Goal: Task Accomplishment & Management: Use online tool/utility

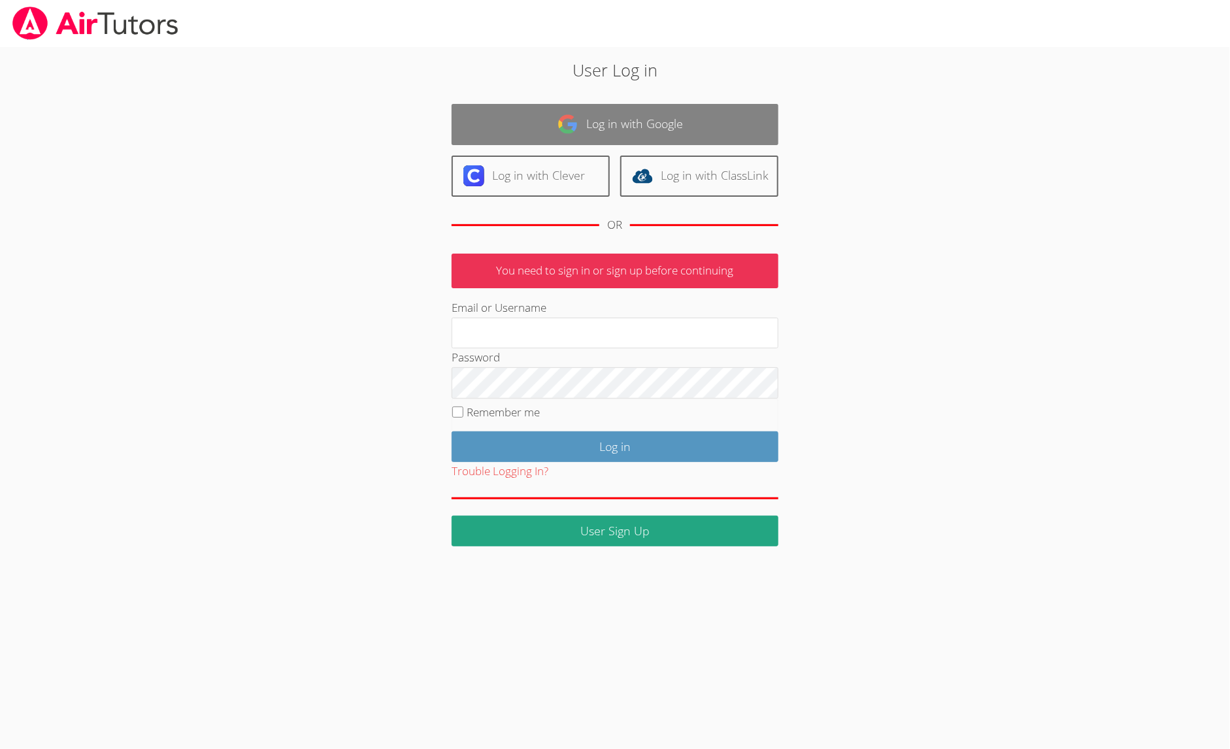
click at [619, 122] on link "Log in with Google" at bounding box center [614, 124] width 327 height 41
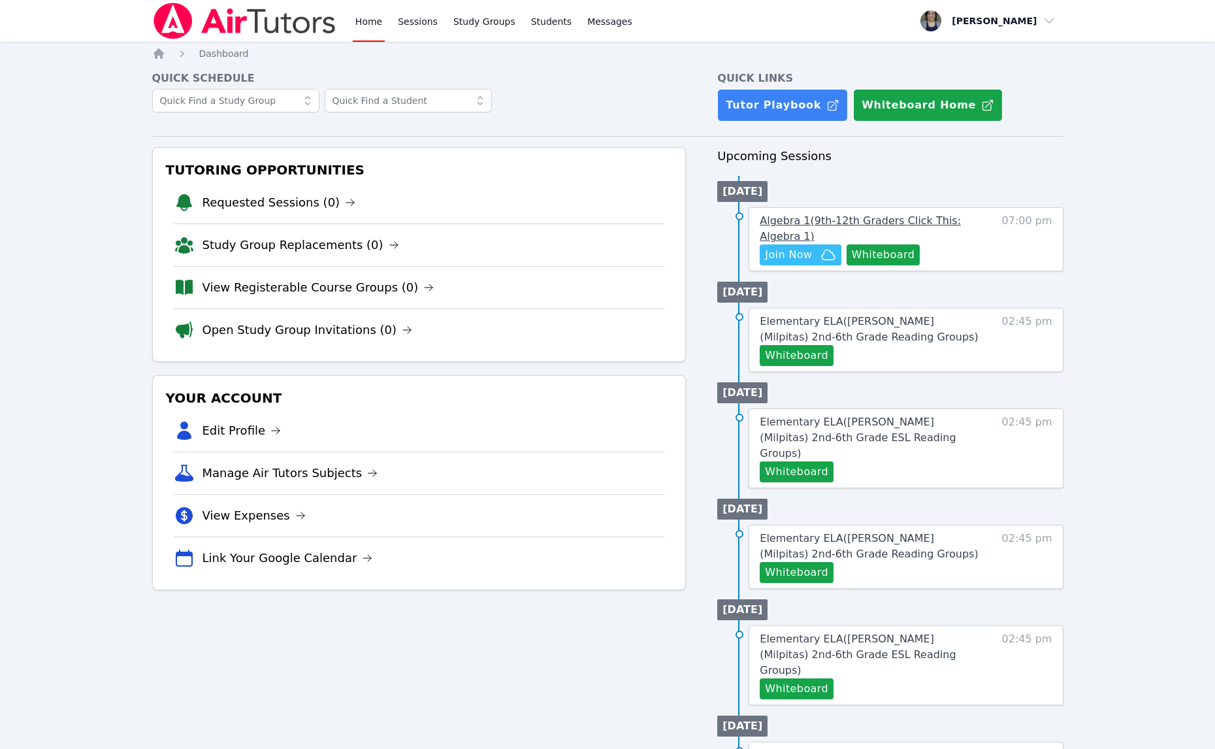
click at [855, 231] on link "Algebra 1 ( 9th-12th Graders Click This: Algebra 1 )" at bounding box center [869, 228] width 219 height 31
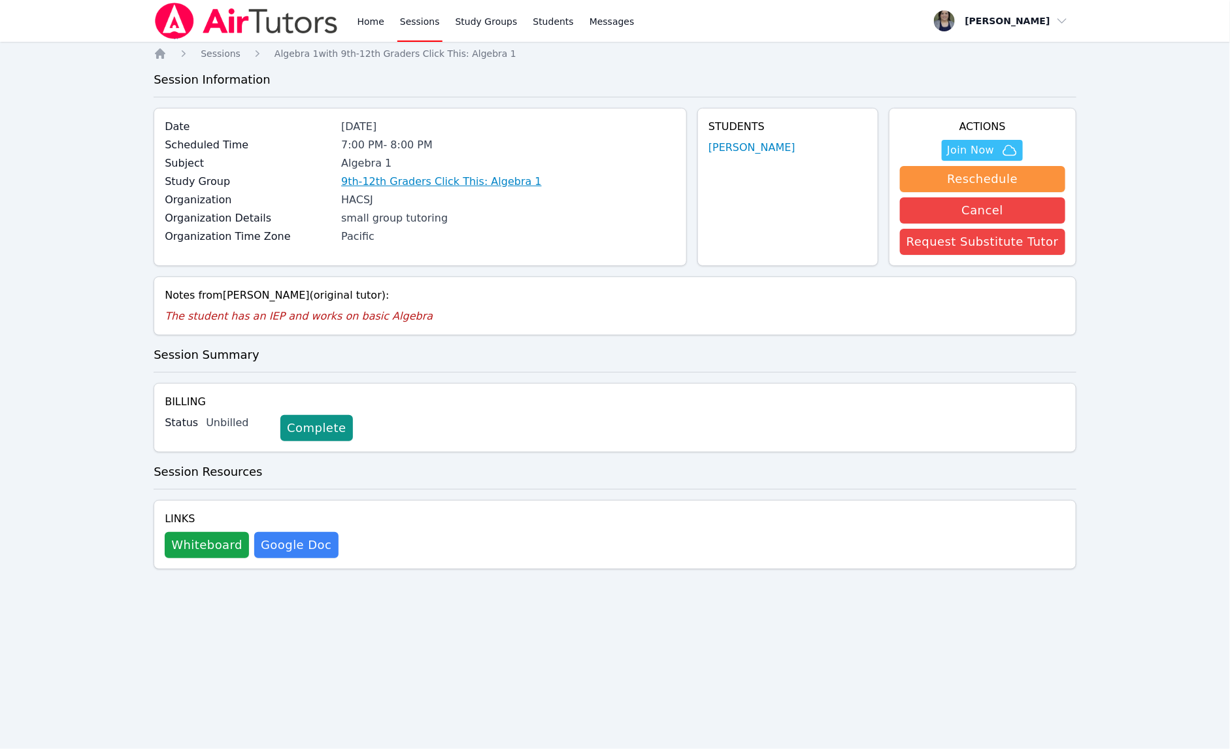
click at [435, 185] on link "9th-12th Graders Click This: Algebra 1" at bounding box center [441, 182] width 201 height 16
click at [953, 147] on button "Join Now" at bounding box center [981, 150] width 81 height 21
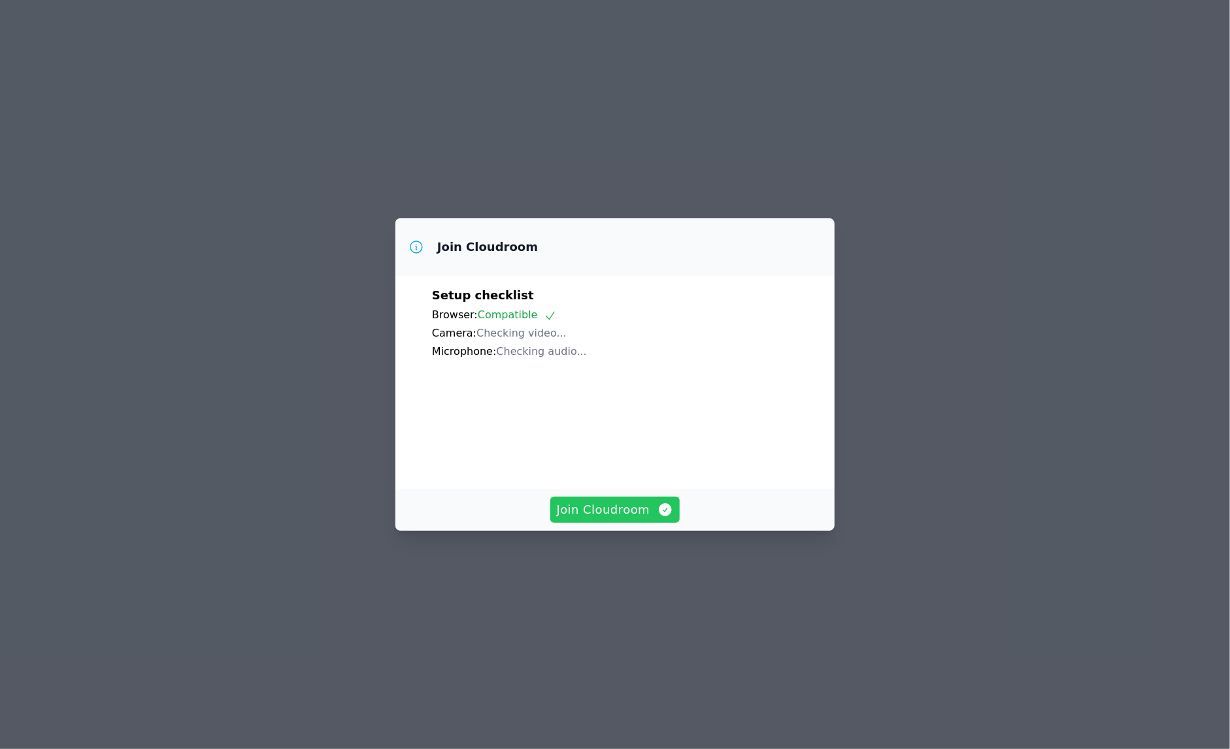
click at [568, 519] on span "Join Cloudroom" at bounding box center [615, 509] width 117 height 18
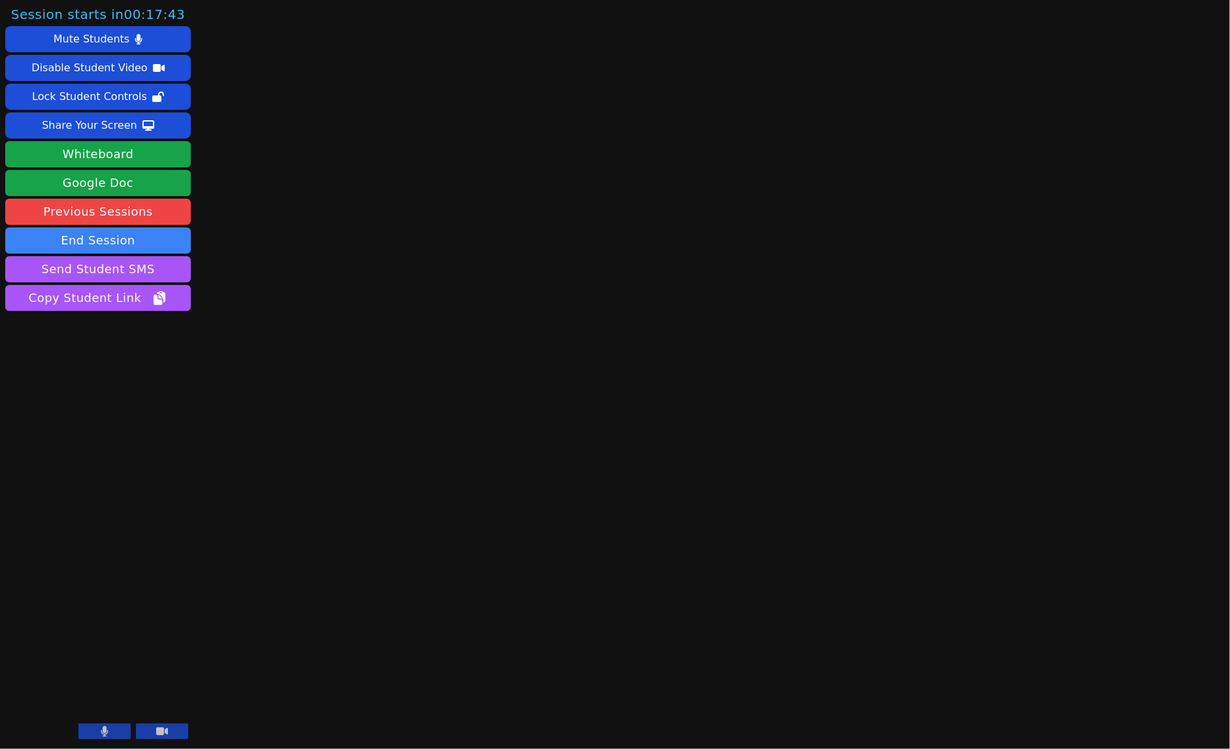
click at [106, 736] on icon at bounding box center [105, 731] width 8 height 10
click at [155, 732] on button at bounding box center [162, 731] width 52 height 16
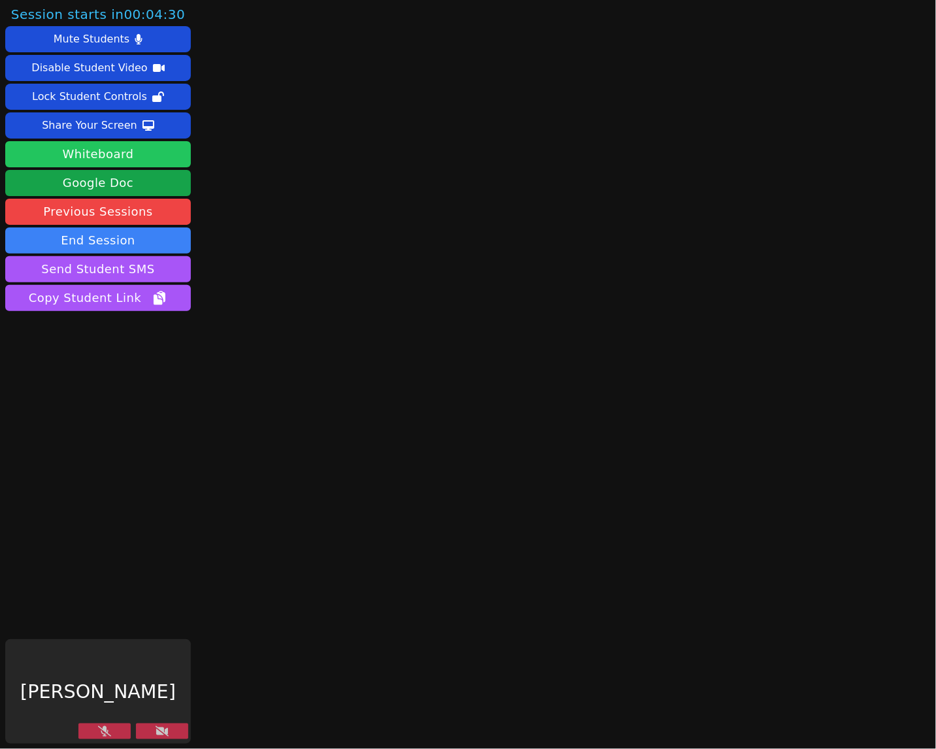
click at [108, 146] on button "Whiteboard" at bounding box center [98, 154] width 186 height 26
click at [103, 731] on icon at bounding box center [104, 731] width 13 height 10
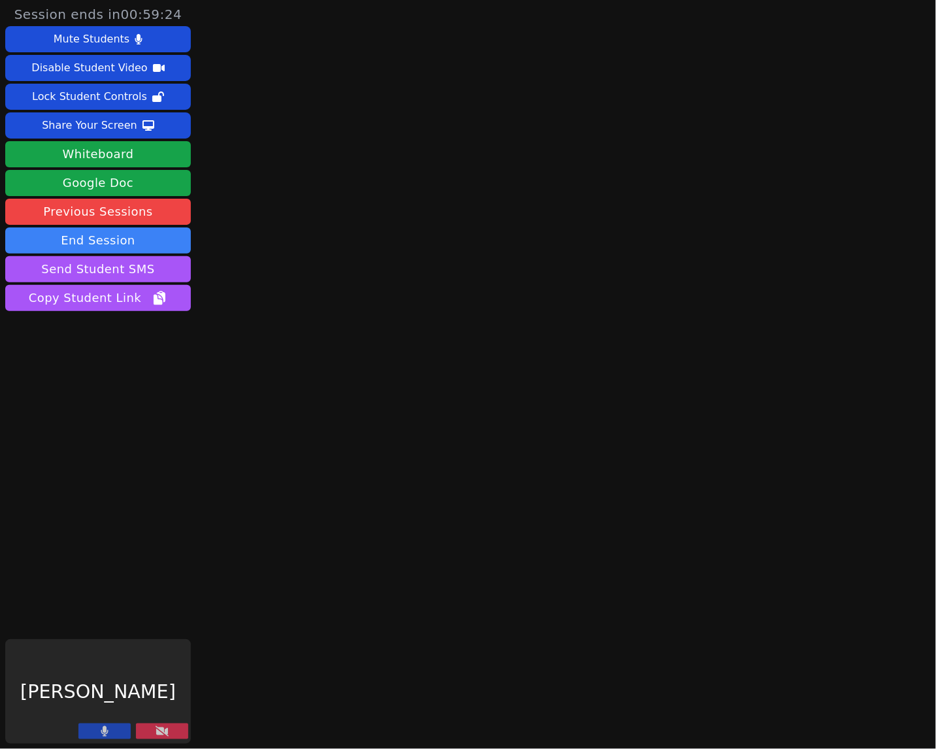
click at [155, 736] on icon at bounding box center [161, 731] width 13 height 10
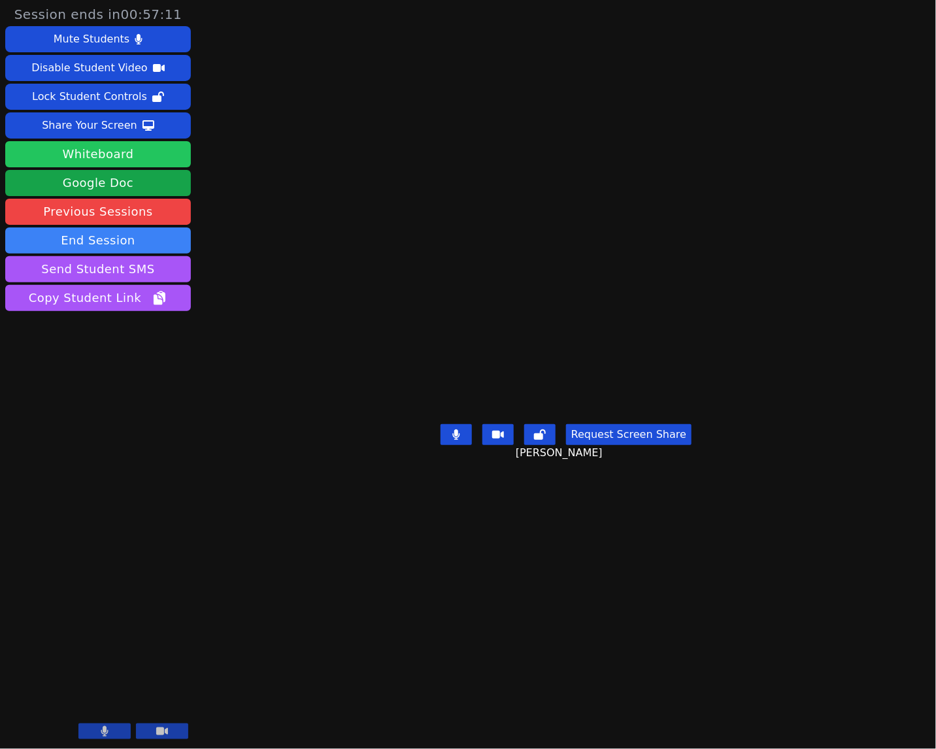
click at [118, 153] on button "Whiteboard" at bounding box center [98, 154] width 186 height 26
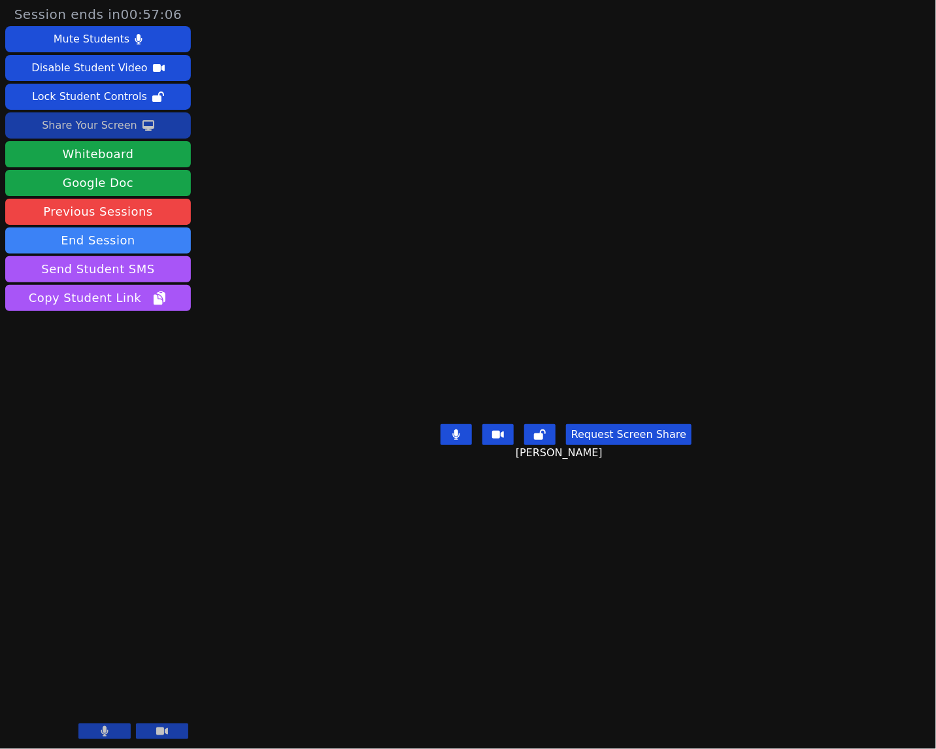
click at [103, 128] on div "Share Your Screen" at bounding box center [89, 125] width 95 height 21
